Goal: Find specific page/section: Find specific page/section

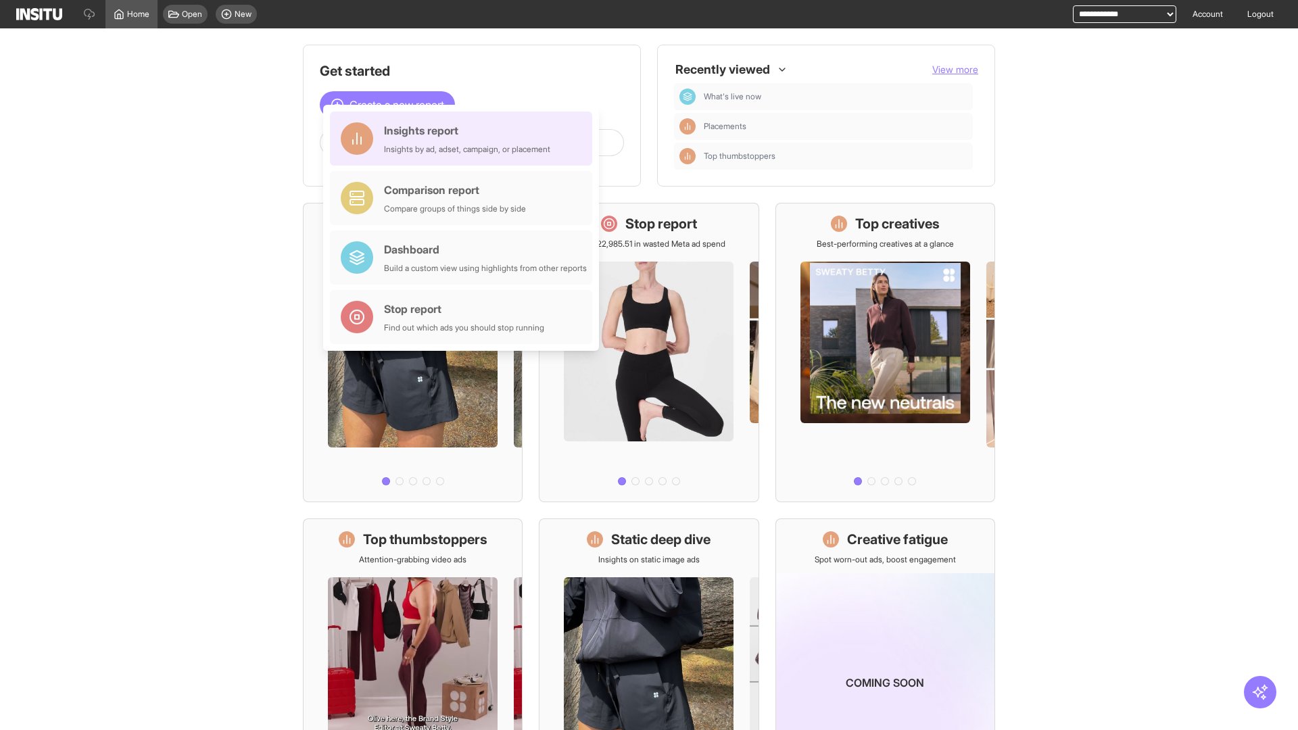
click at [464, 139] on div "Insights report Insights by ad, adset, campaign, or placement" at bounding box center [467, 138] width 166 height 32
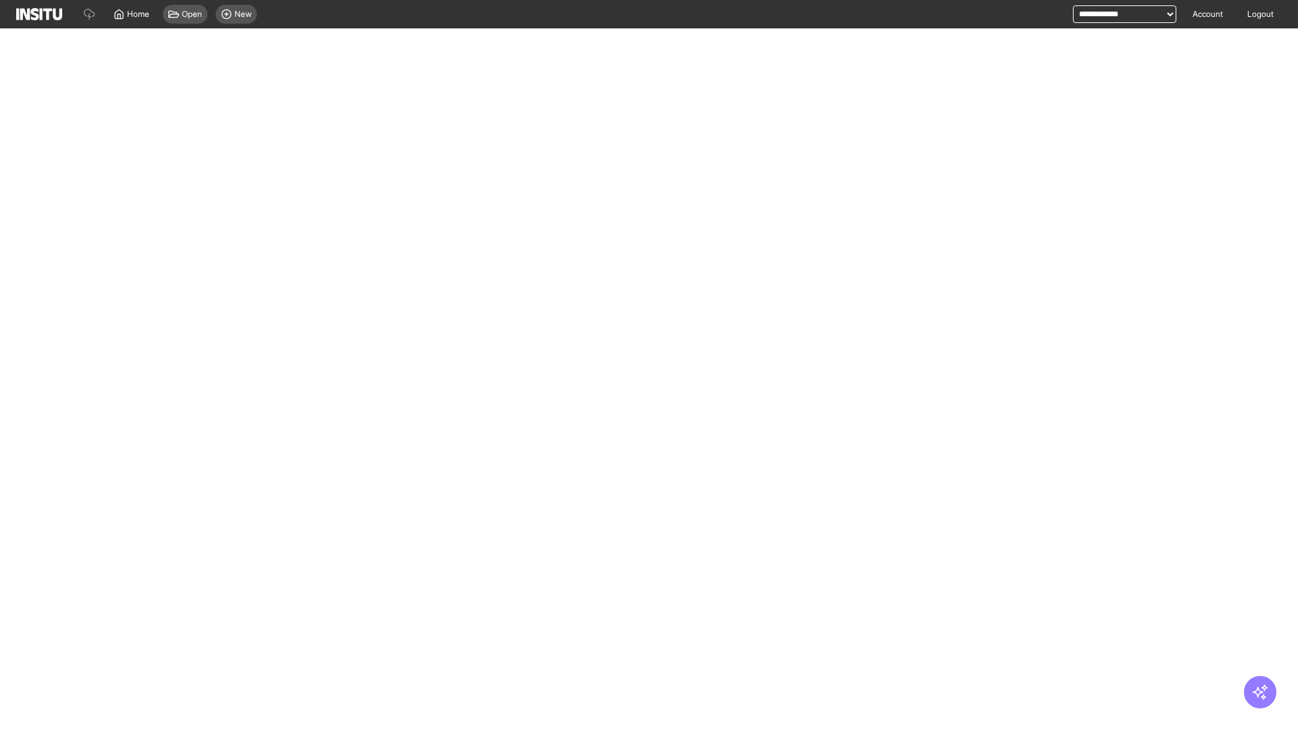
select select "**"
